Goal: Answer question/provide support: Share knowledge or assist other users

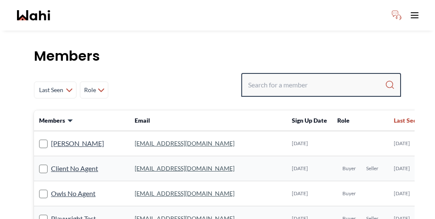
click at [323, 77] on input "Search input" at bounding box center [316, 84] width 137 height 15
paste input "[PERSON_NAME]"
type input "[PERSON_NAME]"
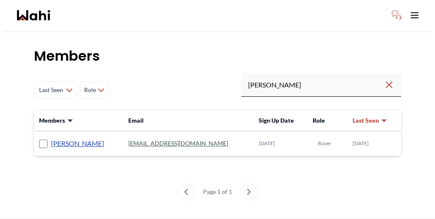
click at [60, 138] on link "[PERSON_NAME]" at bounding box center [77, 143] width 53 height 11
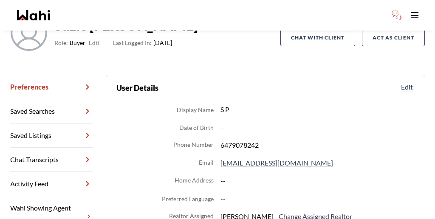
scroll to position [96, 0]
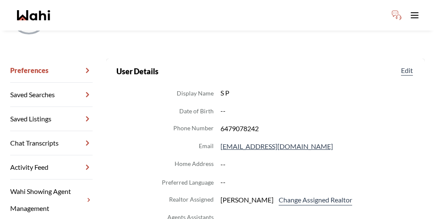
click at [53, 131] on link "Chat Transcripts" at bounding box center [51, 143] width 82 height 24
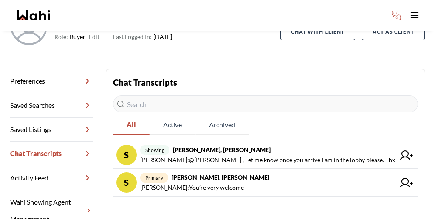
scroll to position [41, 0]
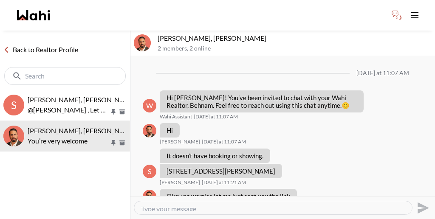
scroll to position [485, 0]
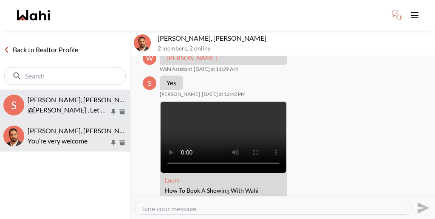
click at [81, 105] on p "@[PERSON_NAME] , Let me know once you arrive I am in the lobby please. Thx" at bounding box center [69, 110] width 82 height 10
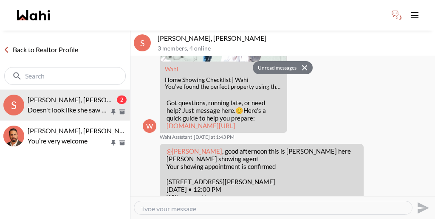
scroll to position [336, 0]
